Goal: Information Seeking & Learning: Learn about a topic

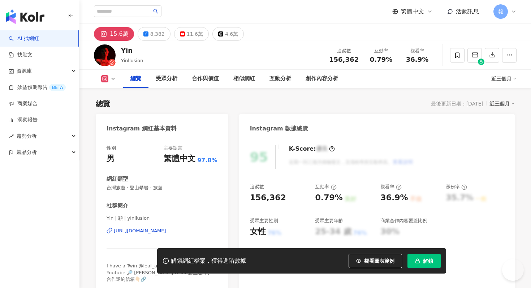
scroll to position [44, 0]
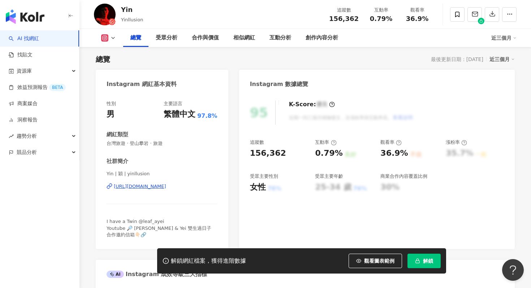
click at [425, 262] on span "解鎖" at bounding box center [428, 261] width 10 height 6
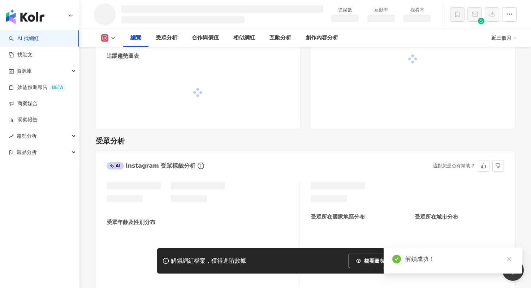
scroll to position [466, 0]
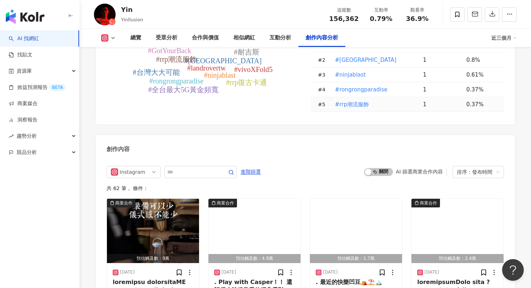
scroll to position [2163, 0]
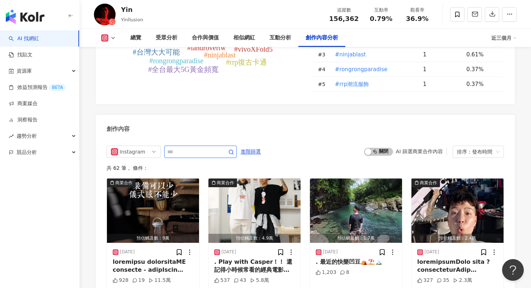
click at [201, 147] on input "text" at bounding box center [192, 151] width 51 height 9
type input "*"
type input "**"
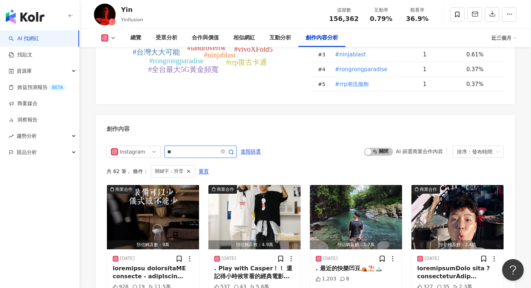
scroll to position [2207, 0]
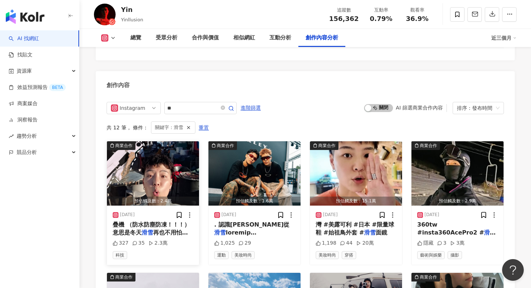
click at [160, 145] on img "button" at bounding box center [153, 173] width 92 height 64
click at [342, 141] on img "button" at bounding box center [356, 173] width 92 height 64
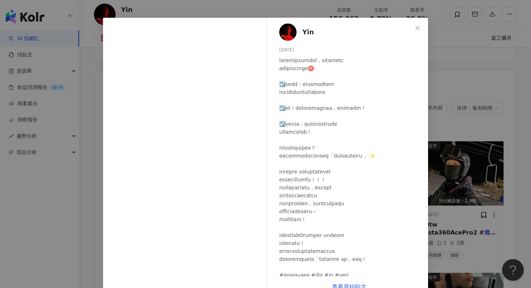
scroll to position [19, 0]
click at [449, 177] on div "Yin 2025/4/29 1,198 44 20萬 查看原始貼文" at bounding box center [265, 144] width 531 height 288
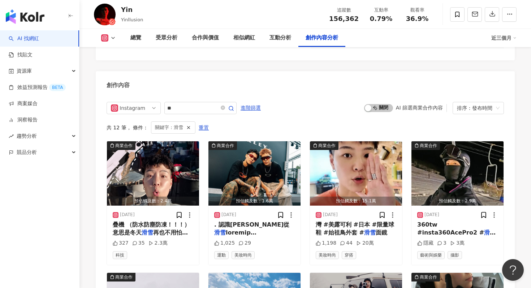
scroll to position [2310, 0]
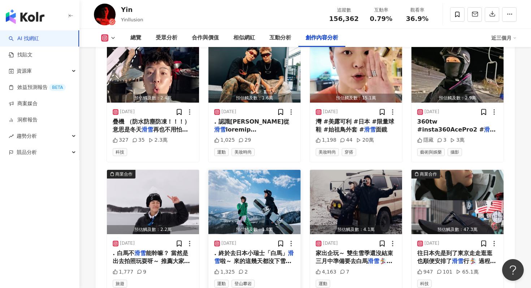
click at [263, 180] on img "button" at bounding box center [255, 202] width 92 height 64
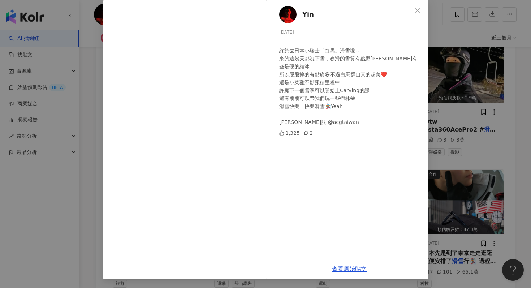
scroll to position [0, 0]
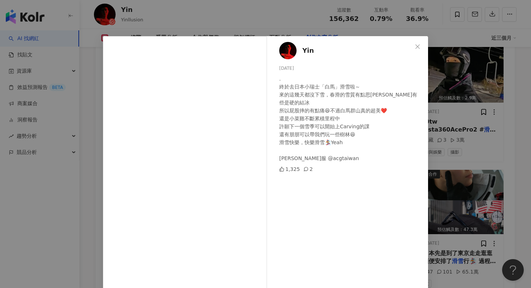
click at [468, 131] on div "Yin 2025/3/15 . 終於去日本小瑞士「白馬」滑雪啦～ 來的這幾天都沒下雪，春滑的雪質有點思樂冰有些是硬的結冰 所以屁股摔的有點痛😆不過白馬群山真的…" at bounding box center [265, 144] width 531 height 288
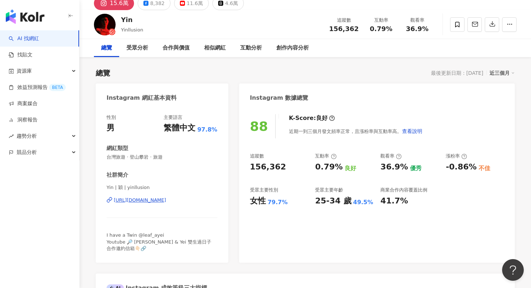
scroll to position [46, 0]
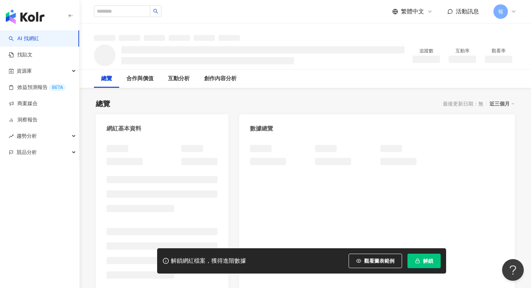
click at [419, 256] on button "解鎖" at bounding box center [424, 261] width 33 height 14
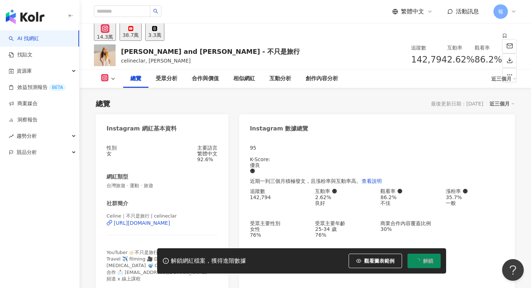
scroll to position [44, 0]
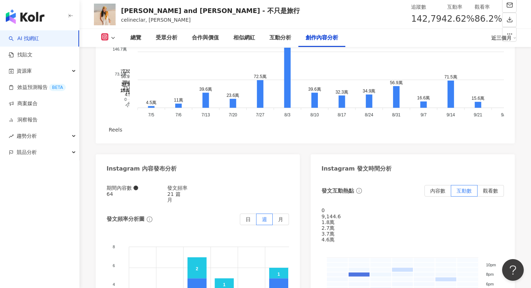
scroll to position [2221, 0]
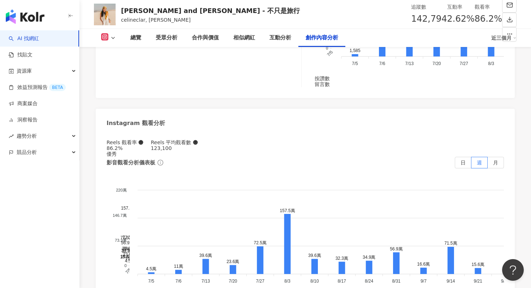
type input "**"
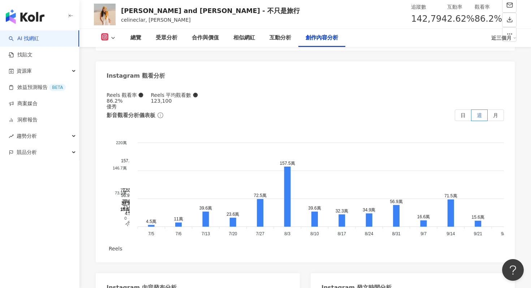
scroll to position [2283, 0]
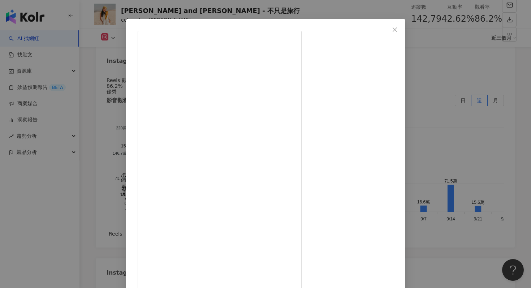
scroll to position [18, 0]
click at [455, 205] on div "Celine and Cynthia - 不只是旅行 2025/1/5 漂亮女生組在2024拍的最後一組照片💛 純粹是太喜歡了需要獨立發一篇文 @miyach…" at bounding box center [265, 144] width 531 height 288
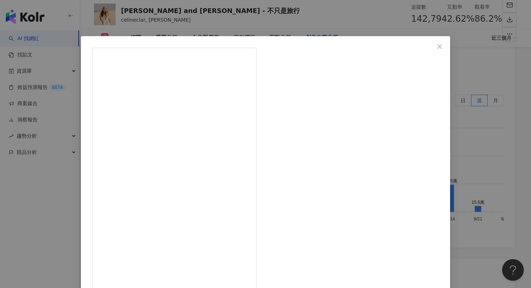
scroll to position [36, 0]
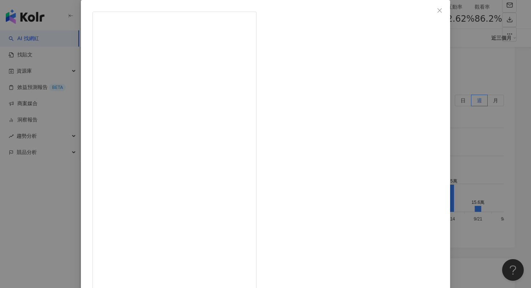
click at [436, 107] on div "Celine and Cynthia - 不只是旅行 2025/1/13 2,020 17 7.9萬 查看原始貼文" at bounding box center [265, 144] width 531 height 288
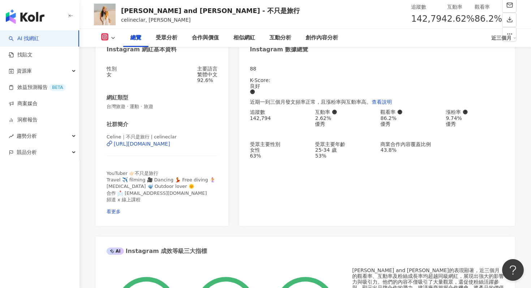
scroll to position [77, 0]
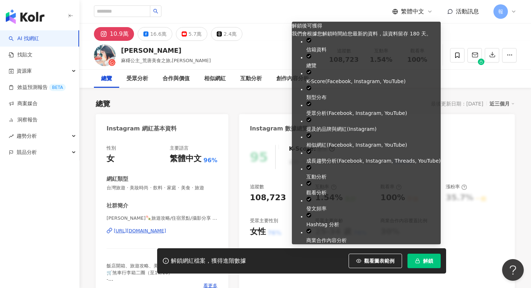
click at [418, 261] on rect "button" at bounding box center [418, 262] width 4 height 2
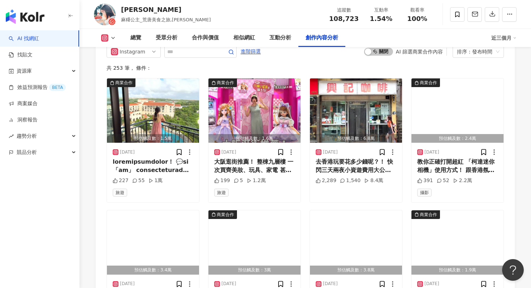
scroll to position [2121, 0]
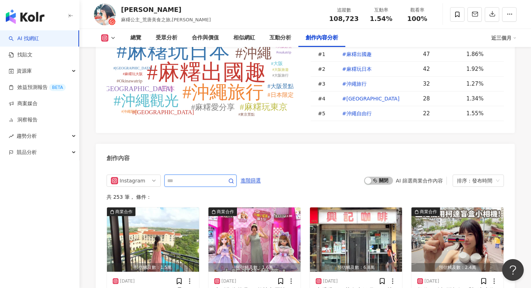
click at [198, 177] on input "text" at bounding box center [192, 180] width 51 height 9
type input "*"
type input "**"
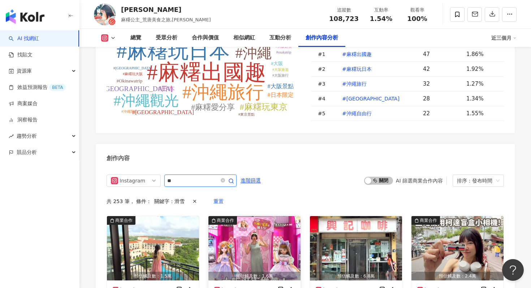
scroll to position [2213, 0]
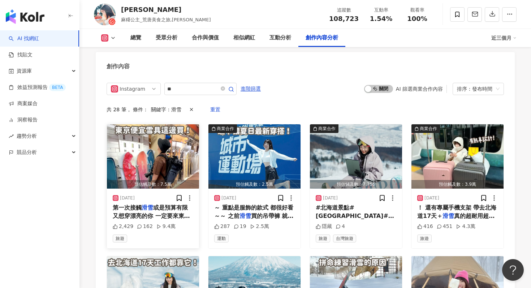
click at [177, 159] on img "button" at bounding box center [153, 156] width 92 height 64
click at [153, 138] on img "button" at bounding box center [153, 156] width 92 height 64
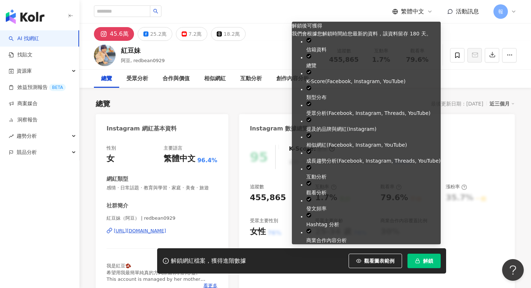
click at [416, 262] on rect "button" at bounding box center [418, 262] width 4 height 2
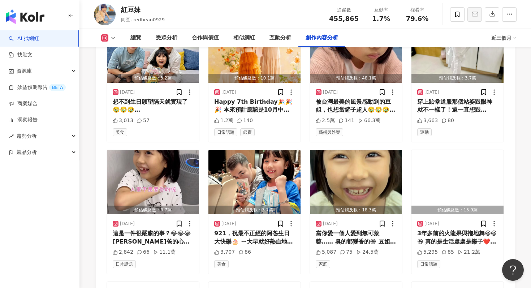
scroll to position [2554, 0]
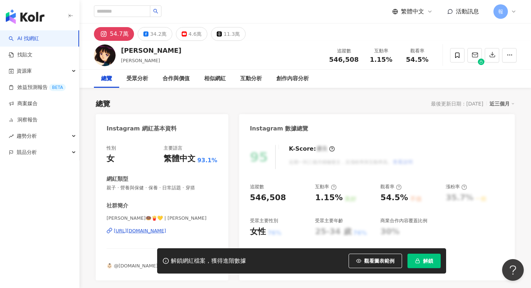
click at [429, 261] on span "解鎖" at bounding box center [428, 261] width 10 height 6
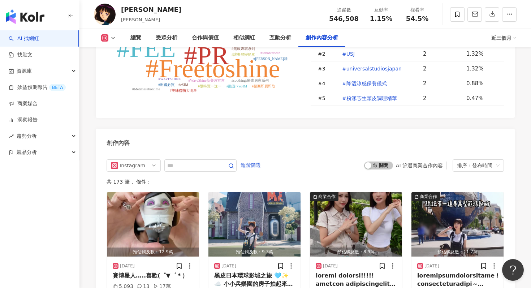
scroll to position [2171, 0]
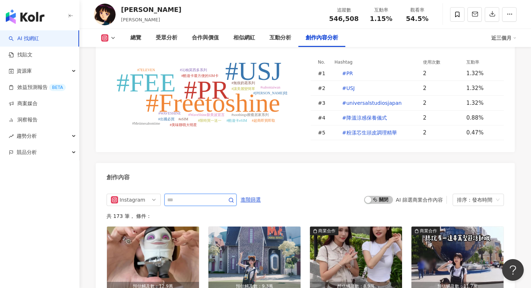
click at [217, 196] on input "text" at bounding box center [192, 200] width 51 height 9
type input "**"
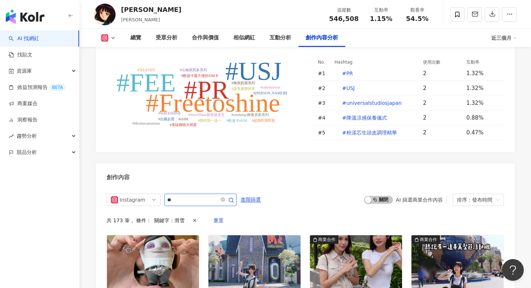
scroll to position [2201, 0]
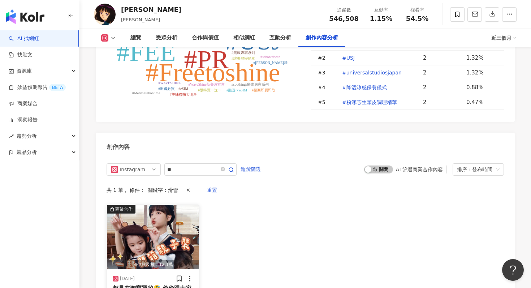
click at [180, 205] on img "button" at bounding box center [153, 237] width 92 height 64
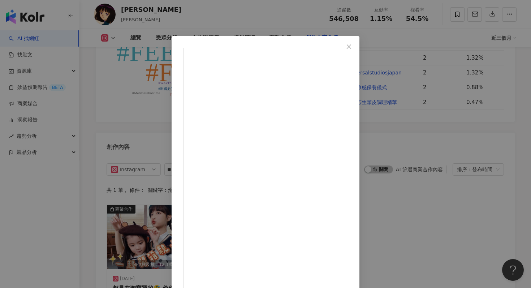
scroll to position [1, 0]
click at [523, 142] on div "Nina 2024/12/11 3,066 17 15.9萬 查看原始貼文" at bounding box center [265, 144] width 531 height 288
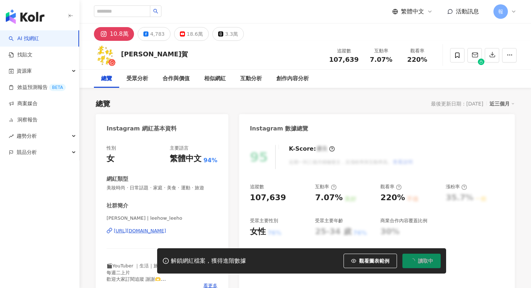
scroll to position [44, 0]
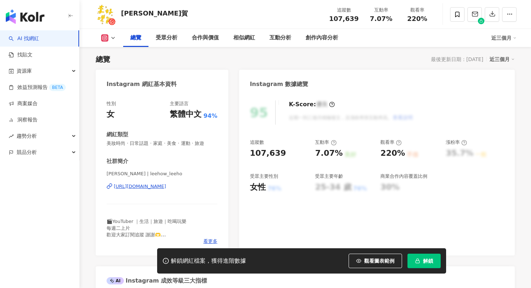
click at [420, 266] on button "解鎖" at bounding box center [424, 261] width 33 height 14
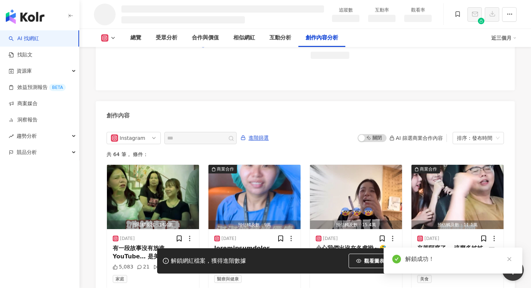
scroll to position [1839, 0]
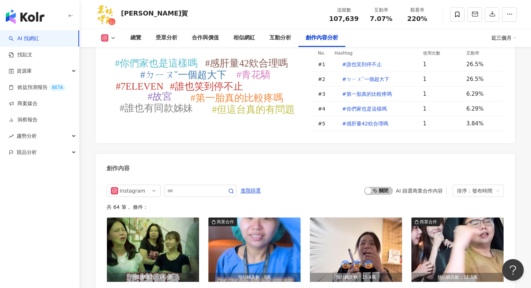
scroll to position [2136, 0]
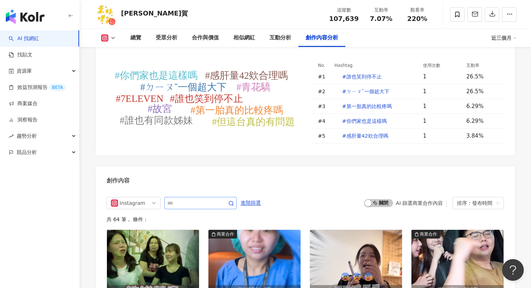
click at [196, 197] on span at bounding box center [200, 203] width 72 height 12
type input "*"
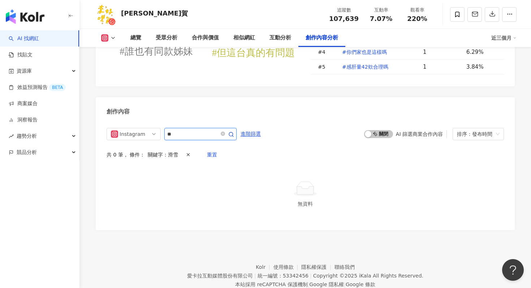
scroll to position [2175, 0]
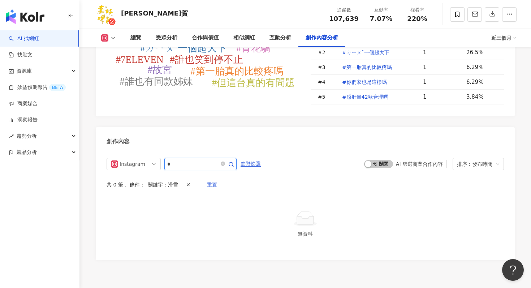
type input "*"
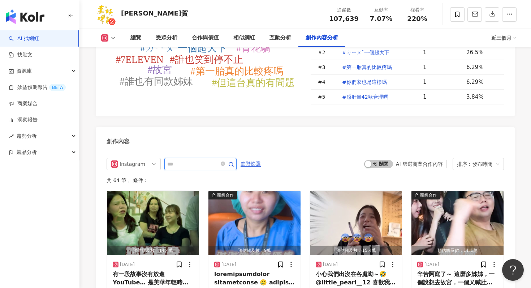
type input "*"
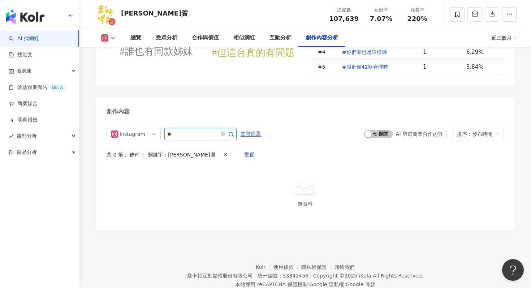
scroll to position [2175, 0]
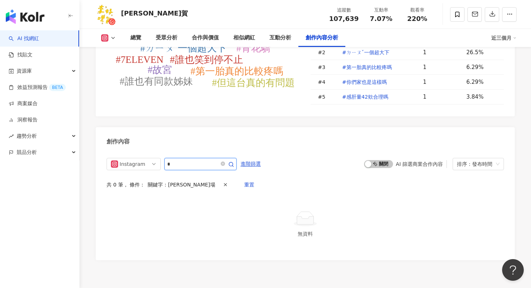
type input "*"
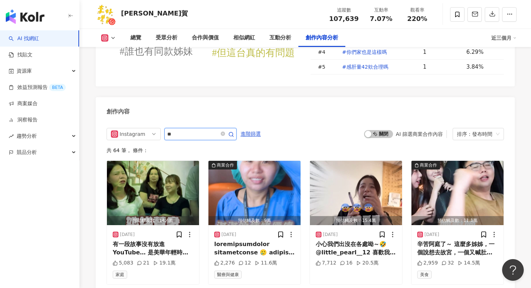
type input "**"
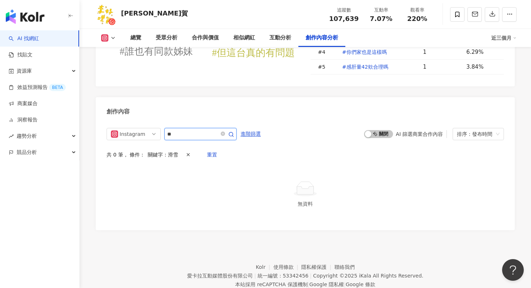
scroll to position [2175, 0]
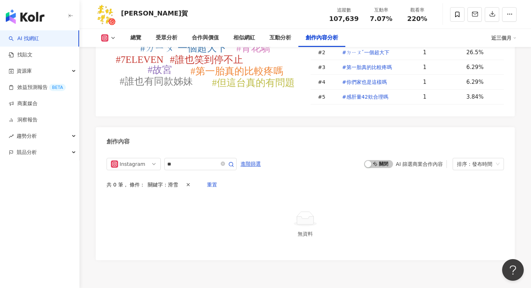
click at [39, 36] on link "AI 找網紅" at bounding box center [24, 38] width 30 height 7
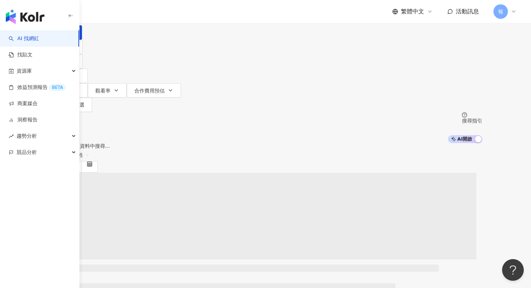
click at [154, 14] on input "search" at bounding box center [124, 7] width 59 height 14
type input "**"
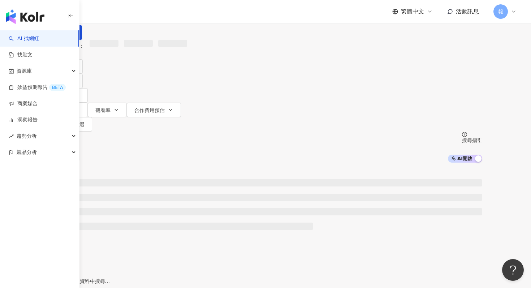
click at [85, 12] on span "不分平台" at bounding box center [69, 7] width 32 height 12
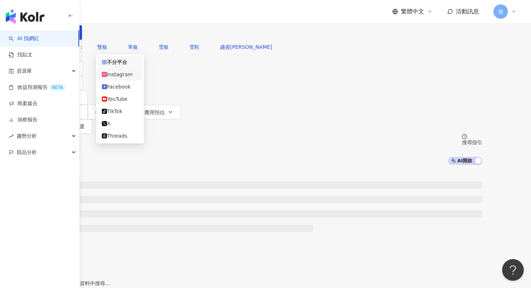
click at [135, 77] on div "Instagram" at bounding box center [120, 74] width 36 height 8
click at [83, 80] on button "性別" at bounding box center [66, 83] width 34 height 14
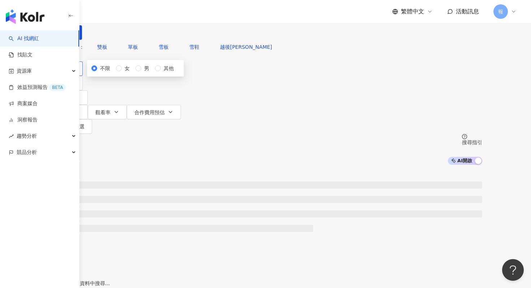
click at [83, 76] on button "類型" at bounding box center [66, 68] width 34 height 14
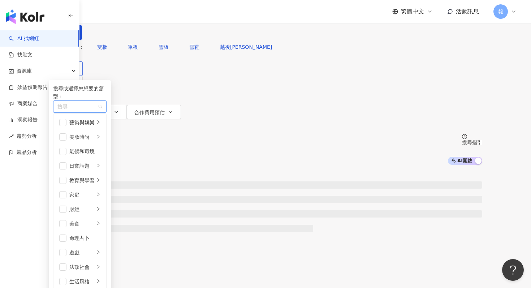
click at [98, 110] on div "button" at bounding box center [76, 106] width 43 height 5
type input "*******"
type input "*"
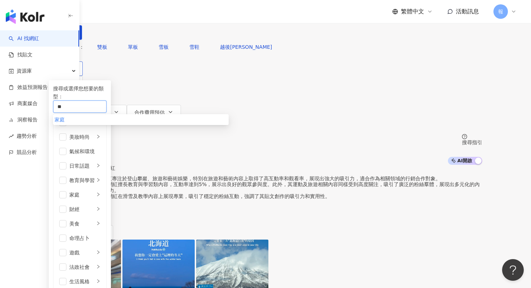
type input "**"
click at [170, 124] on div "家庭" at bounding box center [141, 120] width 173 height 8
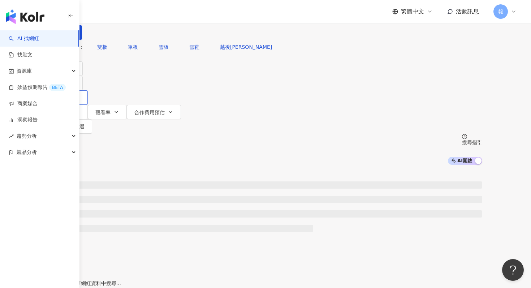
click at [88, 90] on button "追蹤數" at bounding box center [68, 97] width 39 height 14
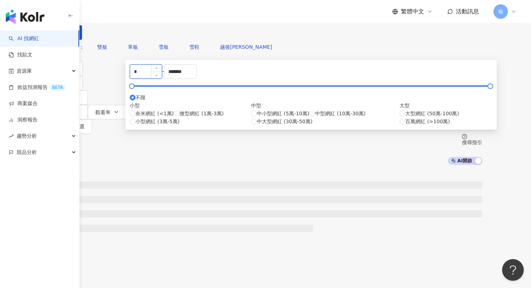
click at [162, 78] on input "*" at bounding box center [146, 72] width 32 height 14
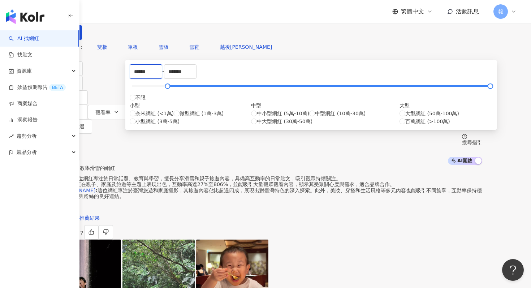
type input "******"
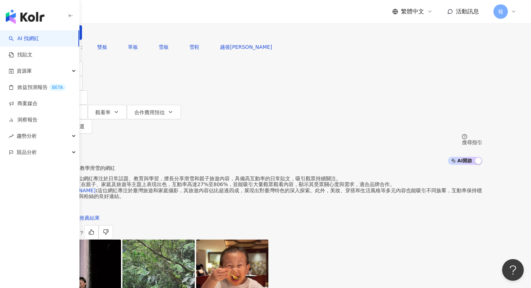
click at [403, 165] on div "AI 推薦 ： 教學滑雪的網紅" at bounding box center [266, 168] width 434 height 7
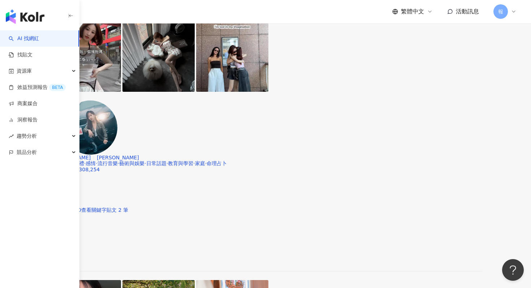
scroll to position [1431, 0]
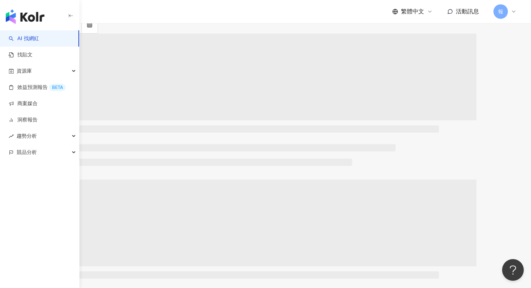
scroll to position [0, 0]
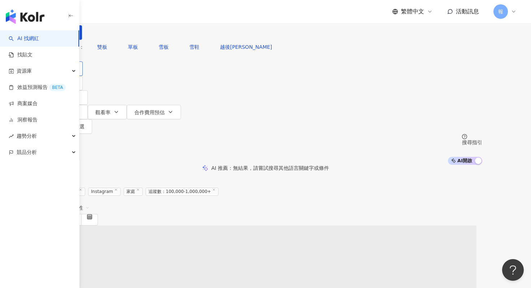
click at [83, 76] on button "類型" at bounding box center [66, 68] width 34 height 14
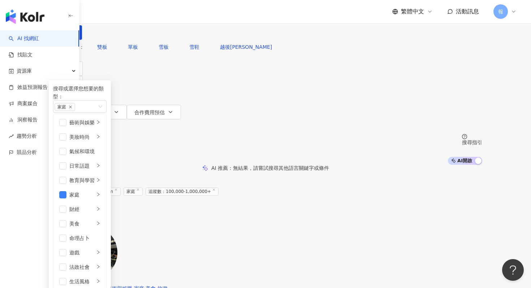
click at [283, 12] on div "繁體中文 活動訊息 報" at bounding box center [305, 11] width 423 height 23
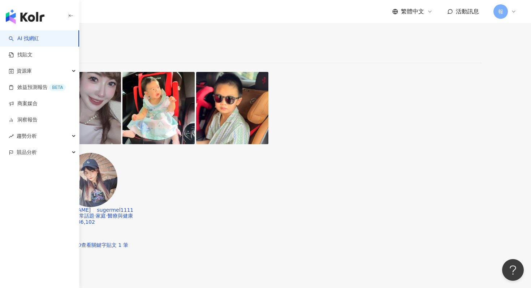
scroll to position [831, 0]
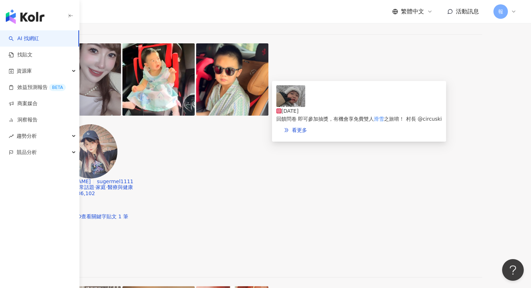
click at [290, 107] on img at bounding box center [291, 96] width 29 height 22
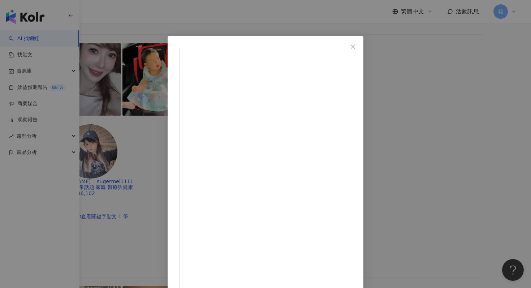
click at [457, 75] on div "月巴仙人 2025/8/31 看到最後最真實！2026年再見! @circuskidd @dbc.taiwan 詳細行程內容及相關問題，請洽DBC官網或客服 …" at bounding box center [265, 144] width 531 height 288
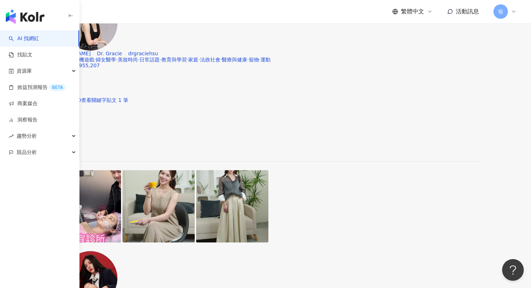
scroll to position [1389, 0]
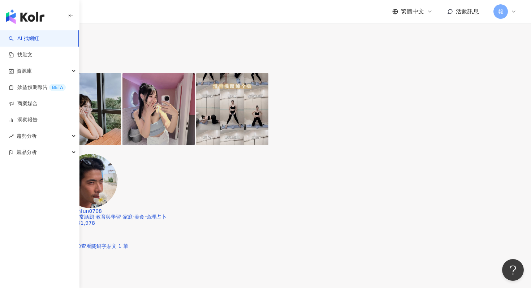
scroll to position [845, 0]
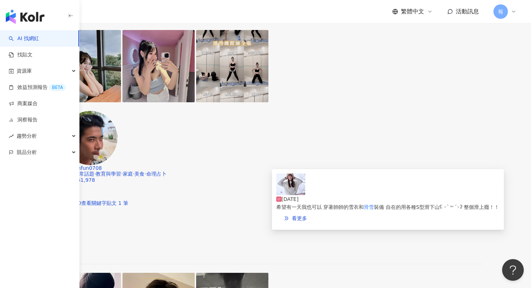
click at [290, 194] on img at bounding box center [291, 185] width 29 height 22
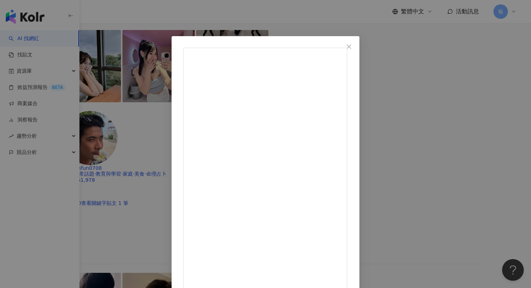
scroll to position [36, 0]
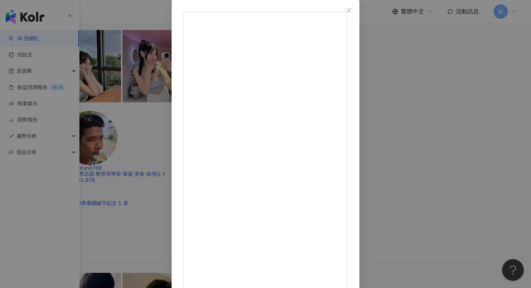
click at [470, 57] on div "Bonnie 2025/1/3 希望有一天我也可以 穿著帥帥的雪衣和滑雪裝備 自在的用各種S型滑下山ʕ ◦`꒳´◦ʔ 整個滑上癮！！ 1,484 4 查看原始…" at bounding box center [265, 144] width 531 height 288
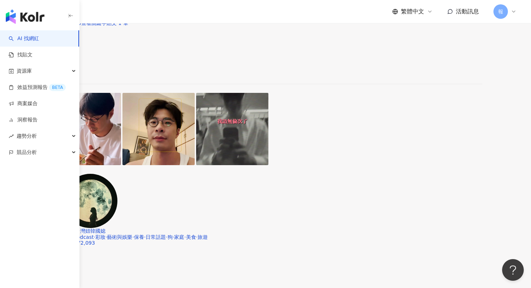
scroll to position [1020, 0]
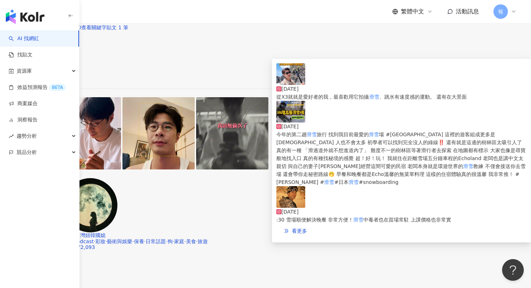
click at [292, 81] on img at bounding box center [291, 74] width 29 height 22
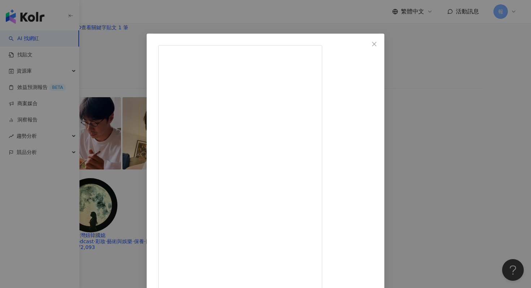
scroll to position [29, 0]
click at [453, 174] on div "徐愷 2025/6/16 1,896 39 3萬 查看原始貼文" at bounding box center [265, 144] width 531 height 288
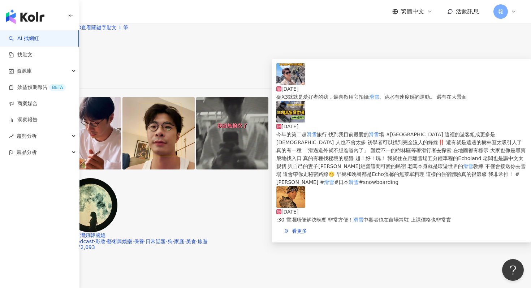
click at [290, 117] on img at bounding box center [291, 112] width 29 height 22
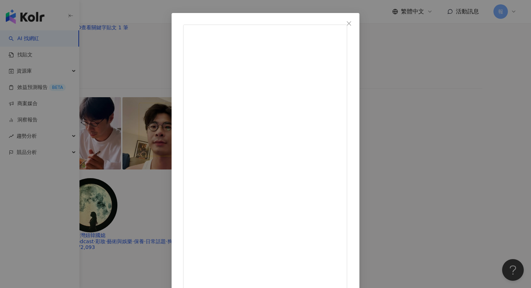
scroll to position [23, 0]
click at [466, 159] on div "徐愷 2025/3/3 今年的第二趟滑雪旅行 找到我目前最愛的滑雪場 #斑尾高原スキー場 這裡的遊客組成更多是外國人 人也不會太多 初學者可以找到完全沒人的綠…" at bounding box center [265, 144] width 531 height 288
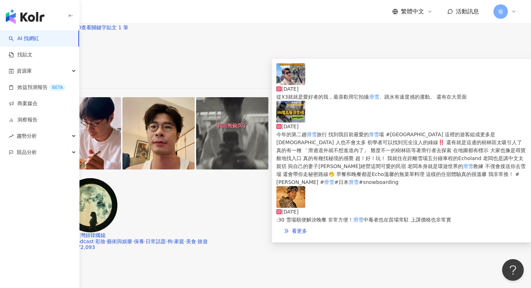
click at [285, 118] on img at bounding box center [291, 112] width 29 height 22
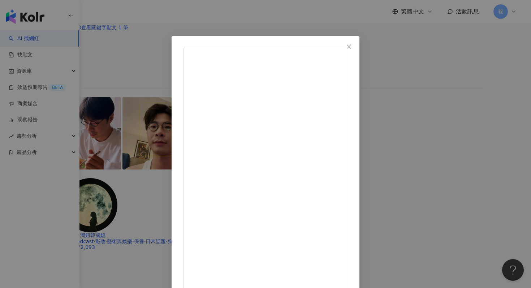
scroll to position [36, 0]
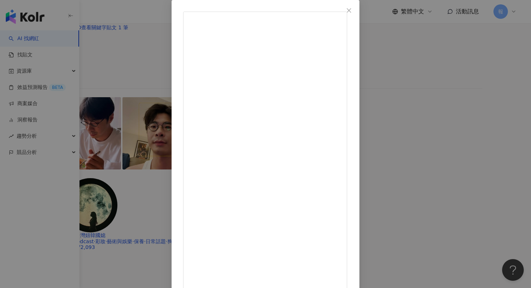
drag, startPoint x: 432, startPoint y: 99, endPoint x: 410, endPoint y: 127, distance: 35.9
click at [432, 99] on div "徐愷 2025/3/3 今年的第二趟滑雪旅行 找到我目前最愛的滑雪場 #斑尾高原スキー場 這裡的遊客組成更多是外國人 人也不會太多 初學者可以找到完全沒人的綠…" at bounding box center [265, 144] width 531 height 288
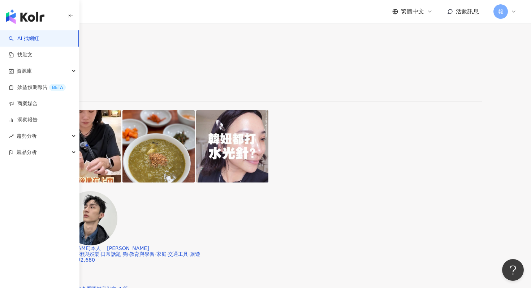
scroll to position [1277, 0]
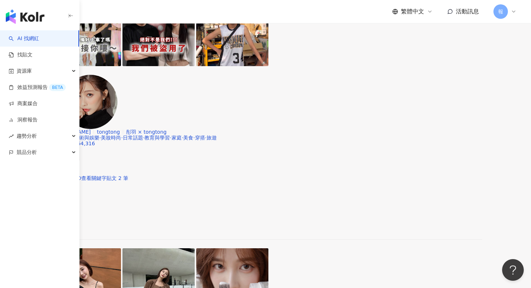
scroll to position [1189, 0]
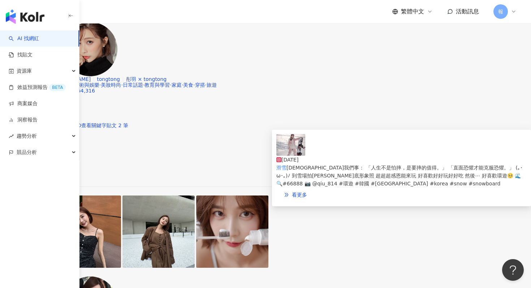
click at [284, 152] on img at bounding box center [291, 145] width 29 height 22
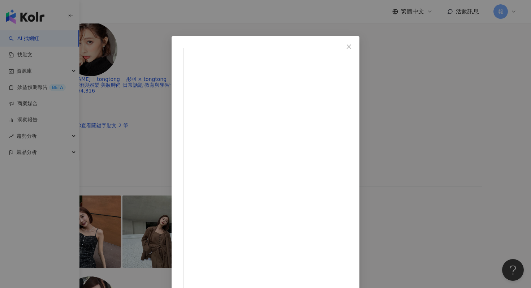
click at [93, 202] on div "陳樂樂 2024/12/30 滑雪教會我們事： 「人生不是怕摔，是要摔的值得。」 「直面恐懼才能克服恐懼。」 (｡･ω･｡)ﾉ 到雪場拍張白底形象照 超超超感…" at bounding box center [265, 144] width 531 height 288
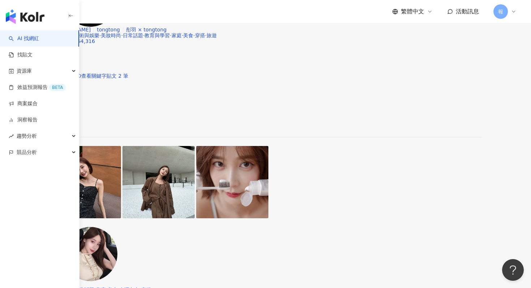
scroll to position [1332, 0]
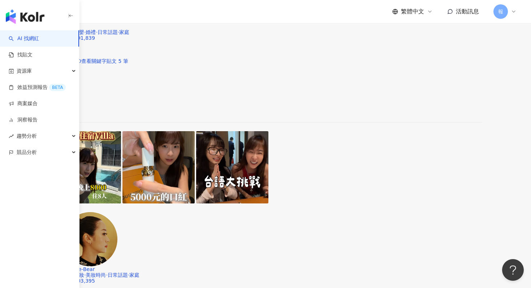
scroll to position [1323, 0]
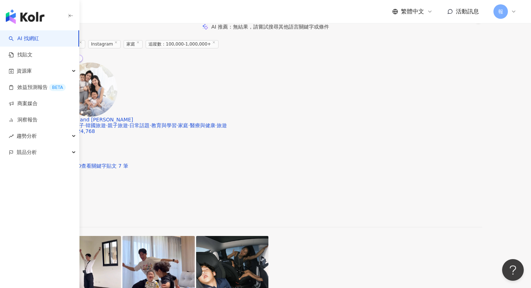
scroll to position [120, 0]
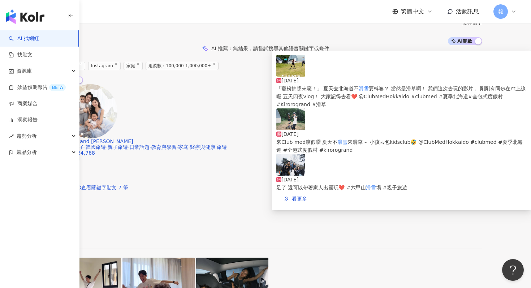
click at [294, 154] on img at bounding box center [291, 165] width 29 height 22
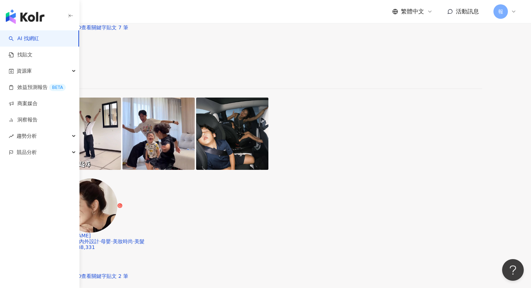
scroll to position [292, 0]
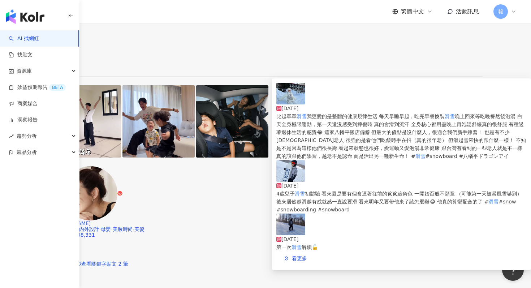
click at [293, 103] on img at bounding box center [291, 94] width 29 height 22
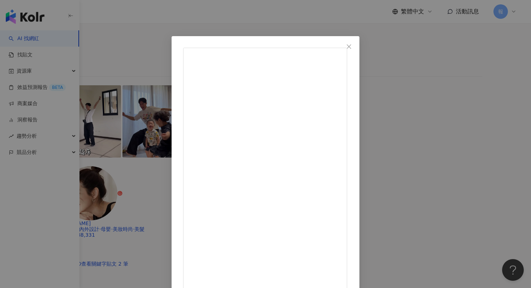
scroll to position [36, 0]
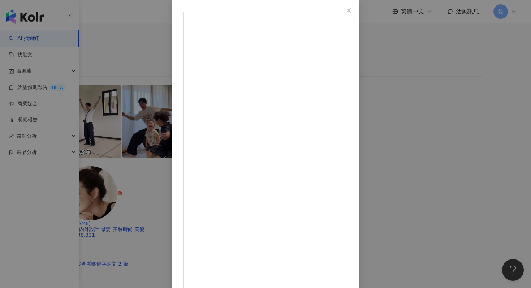
click at [463, 103] on div "livia09070907 2025/3/6 比起單單滑雪 我更愛的是整體的健康規律生活 每天早睡早起，吃完早餐換裝滑雪 晚上回來等吃晚餐然後泡湯 白天全身極…" at bounding box center [265, 144] width 531 height 288
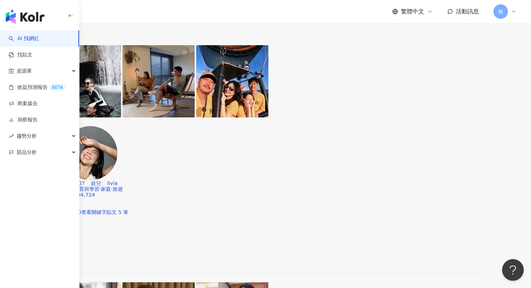
scroll to position [608, 0]
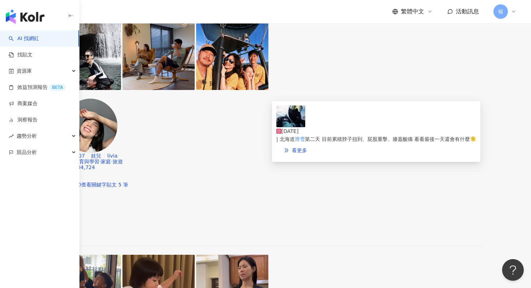
click at [291, 127] on img at bounding box center [291, 117] width 29 height 22
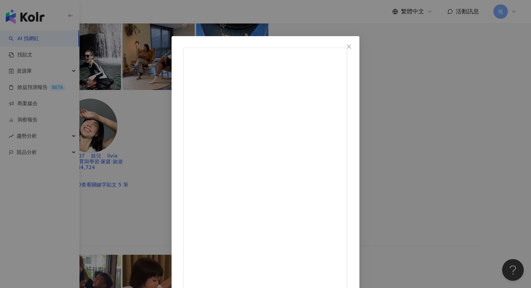
scroll to position [36, 0]
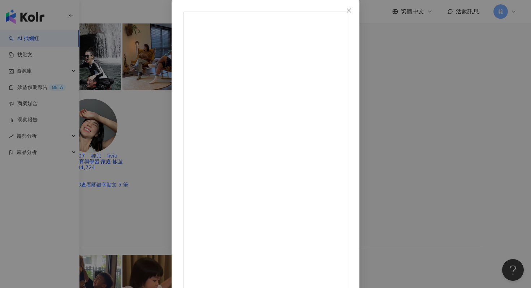
click at [443, 48] on div "那個矮子 2025/2/19 | 北海道滑雪第二天 目前累積脖子扭到、屁股重擊、膝蓋酸痛 看看最後一天還會有什麼🫠 1,121 4 查看原始貼文" at bounding box center [265, 144] width 531 height 288
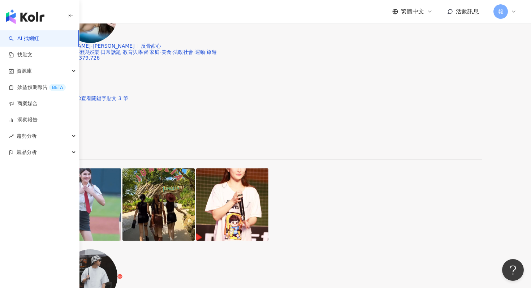
scroll to position [1204, 0]
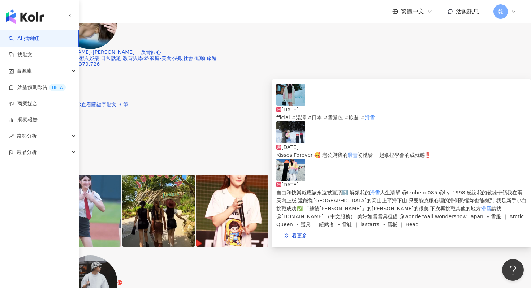
click at [301, 133] on img at bounding box center [291, 132] width 29 height 22
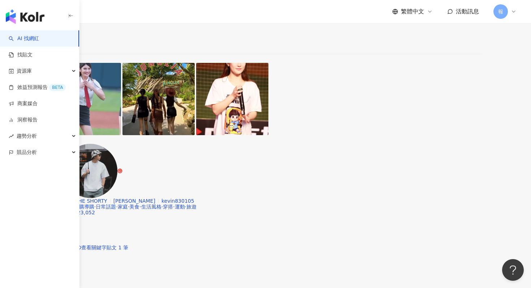
scroll to position [1407, 0]
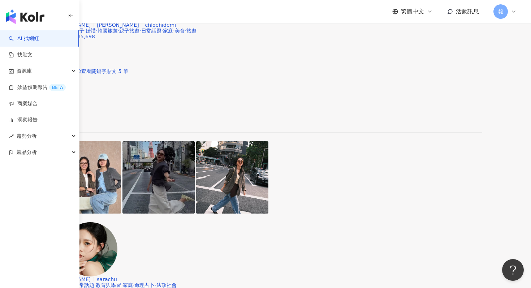
scroll to position [1128, 0]
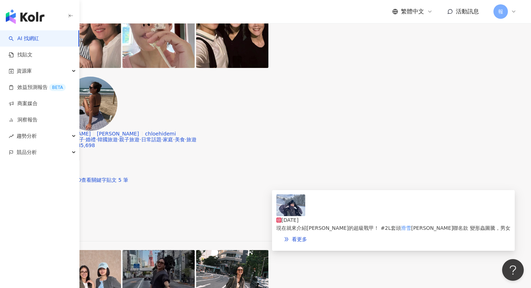
click at [292, 213] on img at bounding box center [291, 205] width 29 height 22
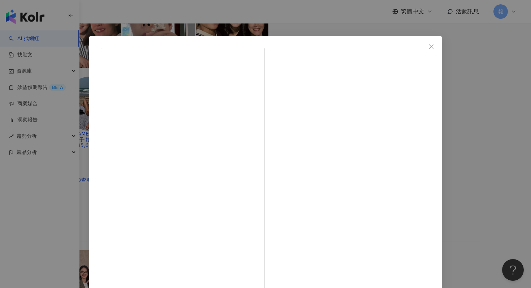
scroll to position [36, 0]
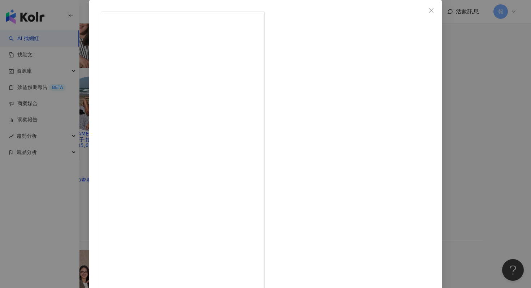
click at [456, 117] on div "Z咖小模-貴貴 Sammy 2025/3/10 2,324 15 查看原始貼文" at bounding box center [265, 144] width 531 height 288
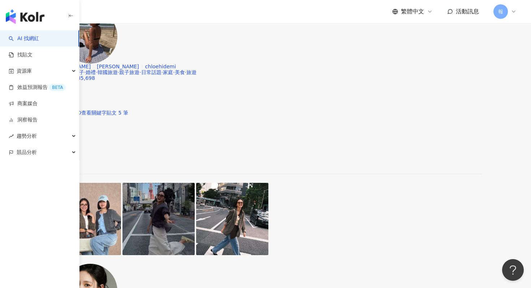
scroll to position [1416, 0]
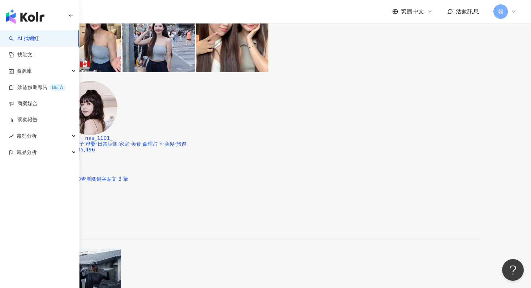
scroll to position [420, 0]
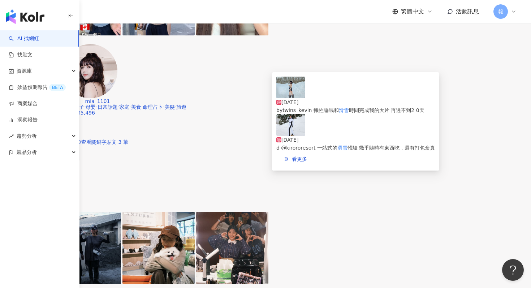
click at [291, 95] on img at bounding box center [291, 88] width 29 height 22
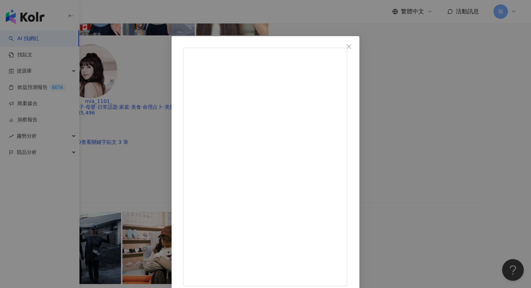
scroll to position [625, 0]
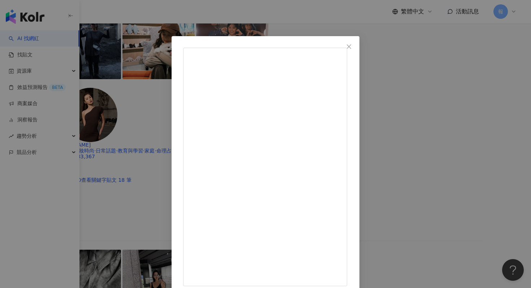
click at [519, 126] on div "陳欣欣 2025/2/12 感恩攝影大哥 @lovebabytwins_kevin 犧牲睡眠和滑雪時間完成我的大片 再過不到2 0天，我即將39歲了， 怕再不…" at bounding box center [265, 144] width 531 height 288
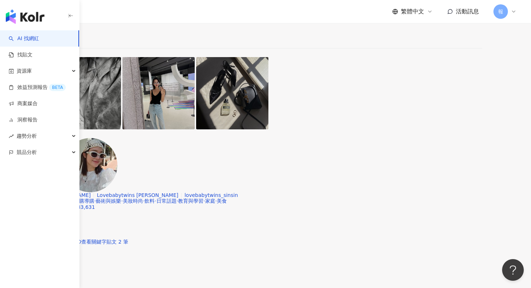
scroll to position [857, 0]
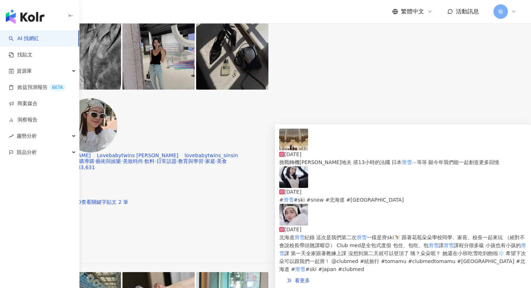
click at [298, 222] on img at bounding box center [293, 215] width 29 height 22
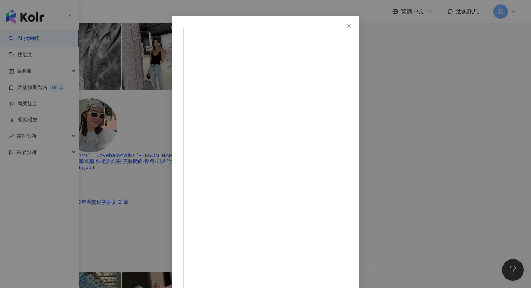
scroll to position [36, 0]
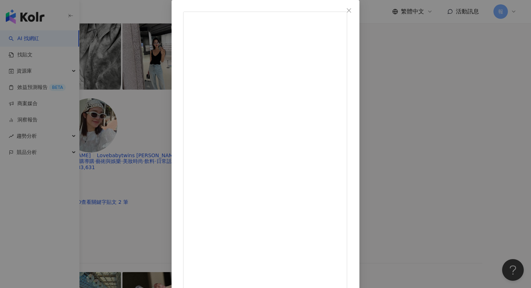
click at [461, 155] on div "Flora 2025/1/28 北海道滑雪紀錄 這次是我們第二次滑雪 一樣是滑ski⛷️ 跟著花苞朵朵學校同學、家長、校長一起來玩 （絕對不會說校長帶頭翹課喔…" at bounding box center [265, 144] width 531 height 288
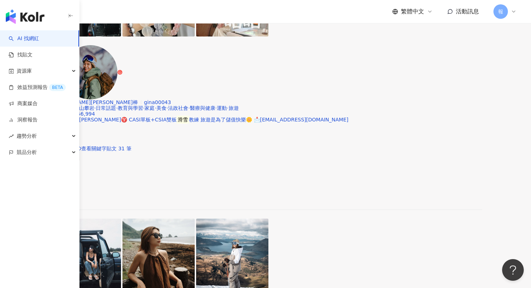
scroll to position [1208, 0]
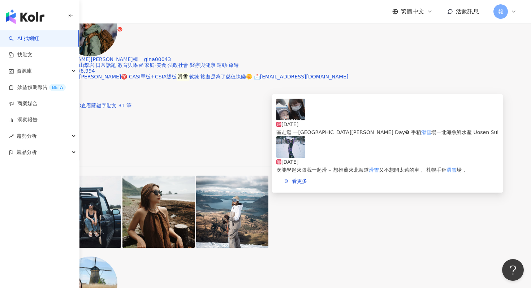
click at [299, 120] on img at bounding box center [291, 110] width 29 height 22
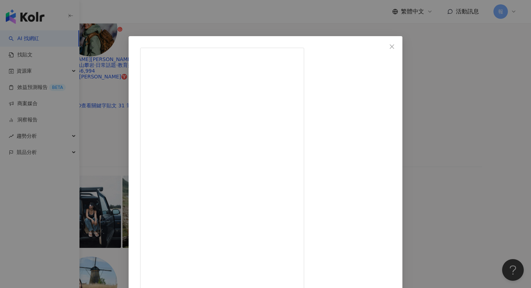
scroll to position [27, 0]
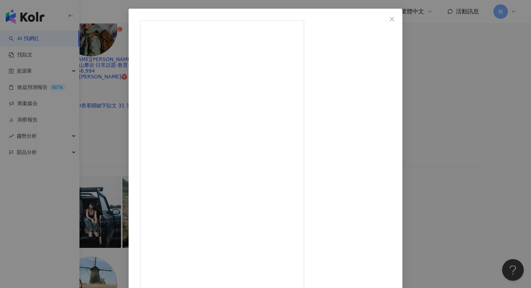
click at [447, 175] on div "李柔 2025/2/1 自己的生日禮物自己決定🥰🤍 稍微整理這趟去了哪些點 逛街都是從大通一路逛到JR札幌站再逛回大通 （全家都很會走 有訓練有差🤣） Day…" at bounding box center [265, 144] width 531 height 288
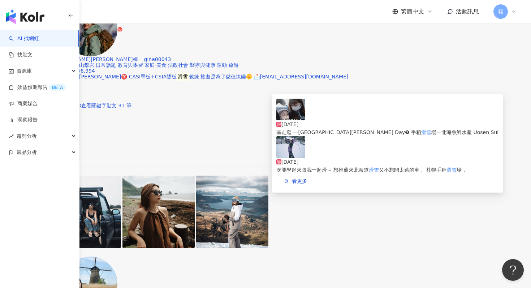
click at [290, 156] on img at bounding box center [291, 147] width 29 height 22
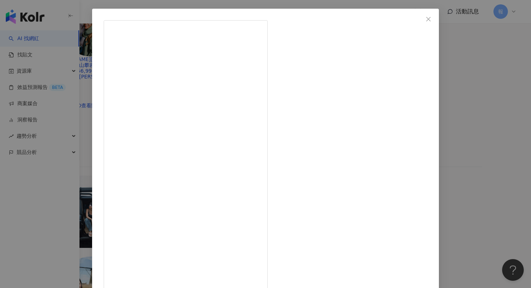
click at [447, 167] on div "李柔 2025/1/9 🤍第一次滑SKI有點緊張但教練讓人好放心 花不到半小時就能讓我滑起來🎿✨ 六年前在二世谷滑Snowborad現在只記得落葉飄 很開心今…" at bounding box center [265, 144] width 531 height 288
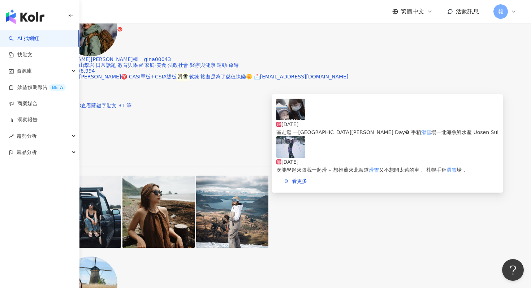
click at [285, 120] on img at bounding box center [291, 110] width 29 height 22
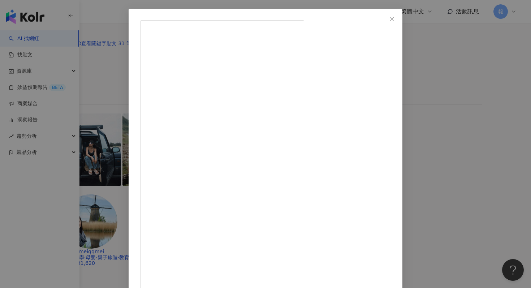
click at [479, 188] on div "李柔 2025/2/1 自己的生日禮物自己決定🥰🤍 稍微整理這趟去了哪些點 逛街都是從大通一路逛到JR札幌站再逛回大通 （全家都很會走 有訓練有差🤣） Day…" at bounding box center [265, 144] width 531 height 288
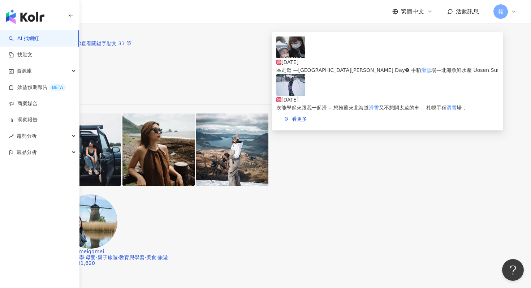
click at [284, 95] on img at bounding box center [291, 85] width 29 height 22
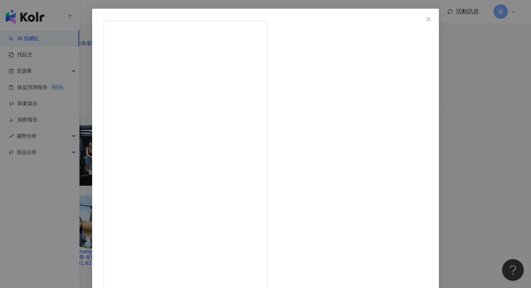
click at [448, 59] on div "李柔 2025/1/9 🤍第一次滑SKI有點緊張但教練讓人好放心 花不到半小時就能讓我滑起來🎿✨ 六年前在二世谷滑Snowborad現在只記得落葉飄 很開心今…" at bounding box center [265, 144] width 531 height 288
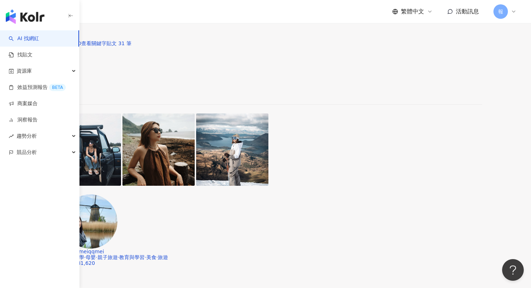
scroll to position [1212, 0]
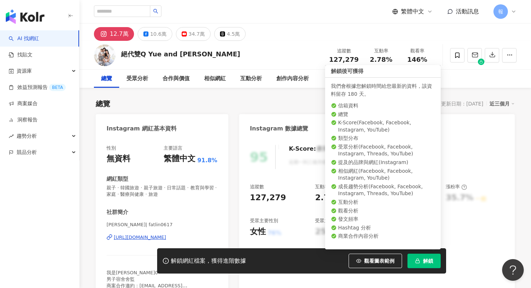
click at [419, 257] on button "解鎖" at bounding box center [424, 261] width 33 height 14
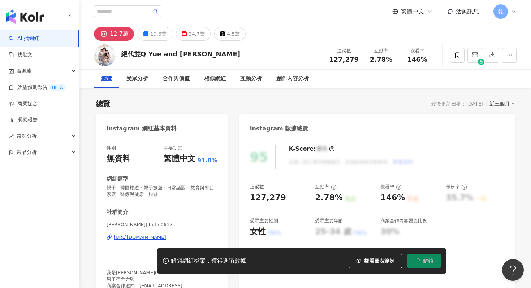
click at [166, 238] on div "[URL][DOMAIN_NAME]" at bounding box center [140, 237] width 52 height 7
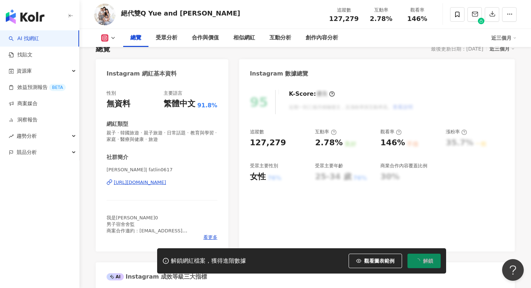
scroll to position [71, 0]
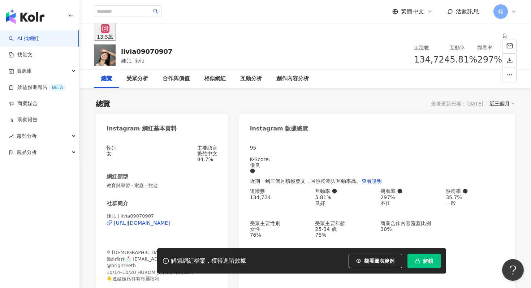
click at [429, 260] on span "解鎖" at bounding box center [428, 261] width 10 height 6
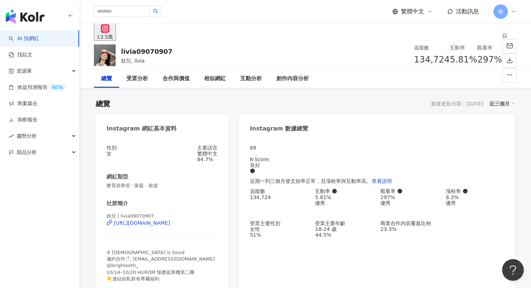
click at [442, 29] on div "13.5萬" at bounding box center [306, 31] width 452 height 17
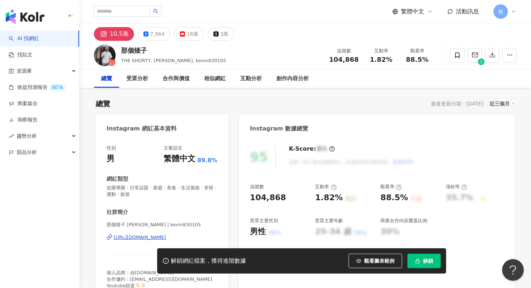
click at [417, 256] on button "解鎖" at bounding box center [424, 261] width 33 height 14
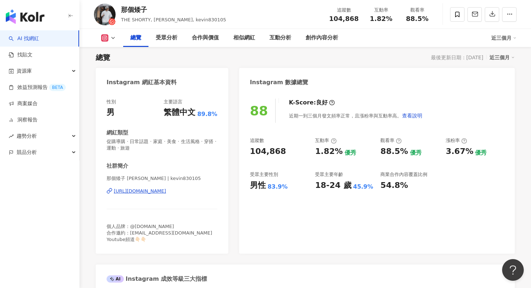
scroll to position [39, 0]
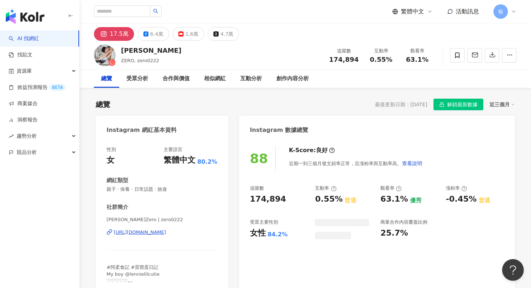
scroll to position [4, 0]
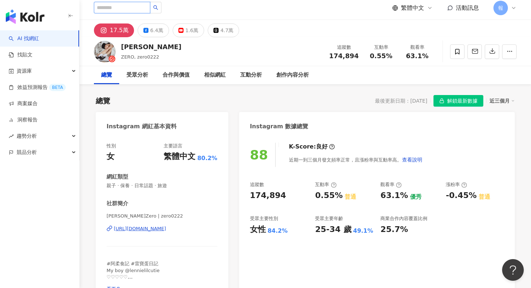
click at [134, 9] on input "search" at bounding box center [122, 8] width 56 height 12
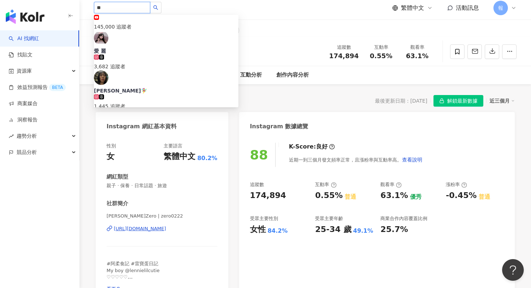
scroll to position [235, 0]
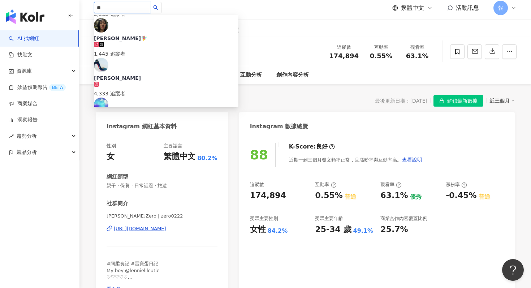
type input "**"
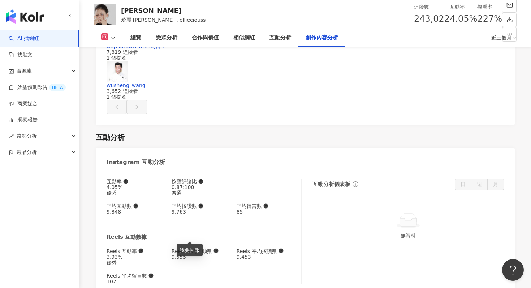
scroll to position [1931, 0]
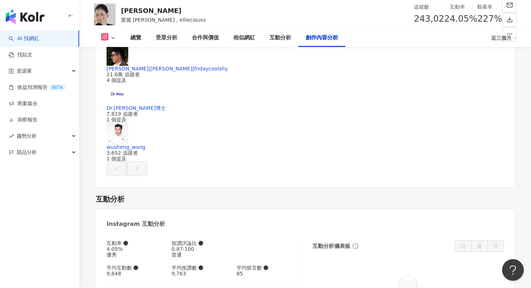
type input "*"
type input "**"
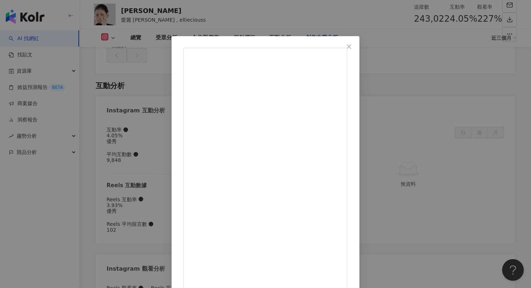
click at [463, 137] on div "[PERSON_NAME][DATE] 6,406 31 32.7萬 查看原始貼文" at bounding box center [265, 144] width 531 height 288
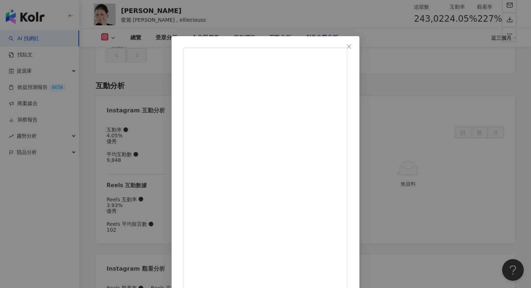
scroll to position [36, 0]
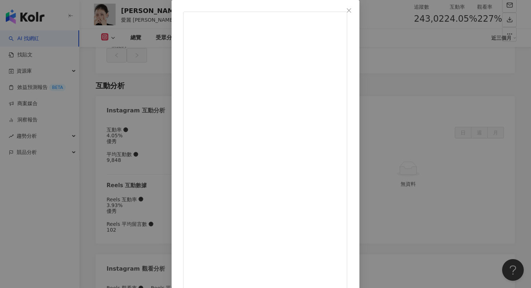
click at [520, 203] on div "[PERSON_NAME][DATE] 天氣變冷又有點技癢了 下雪真的會讓人快樂啊❄️ 尤其是我的2024過超快 雖然每天都很充實🫠🫠🫠 但也好像…沒什麼…特…" at bounding box center [265, 144] width 531 height 288
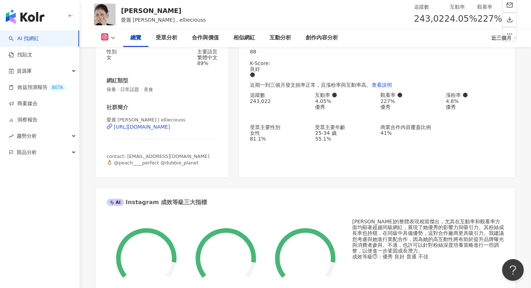
scroll to position [0, 0]
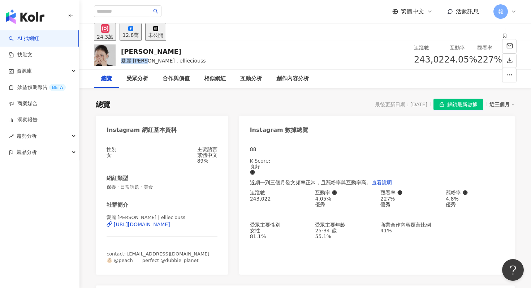
drag, startPoint x: 122, startPoint y: 61, endPoint x: 141, endPoint y: 61, distance: 19.5
click at [142, 61] on span "愛麗 [PERSON_NAME] , ellieciouss" at bounding box center [163, 61] width 85 height 6
copy span "愛麗 [PERSON_NAME]"
